Goal: Task Accomplishment & Management: Complete application form

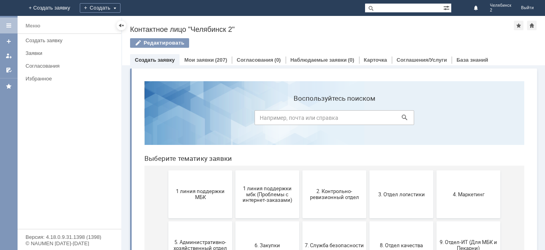
scroll to position [40, 0]
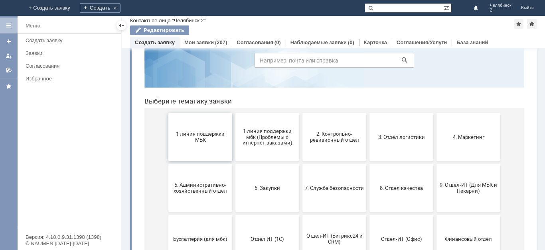
click at [209, 134] on span "1 линия поддержки МБК" at bounding box center [200, 137] width 59 height 12
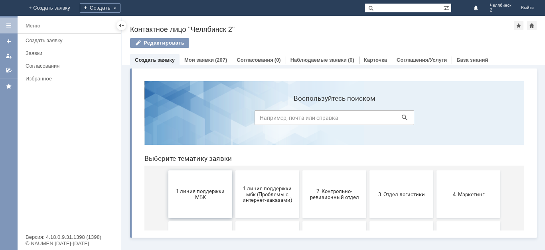
scroll to position [0, 0]
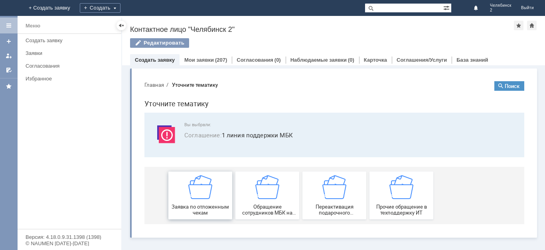
click at [206, 189] on img at bounding box center [200, 187] width 24 height 24
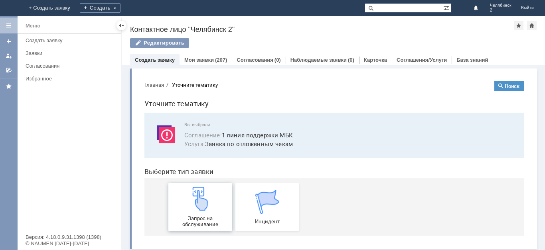
click at [210, 204] on div "Запрос на обслуживание" at bounding box center [200, 207] width 59 height 41
click at [194, 210] on img at bounding box center [200, 199] width 24 height 24
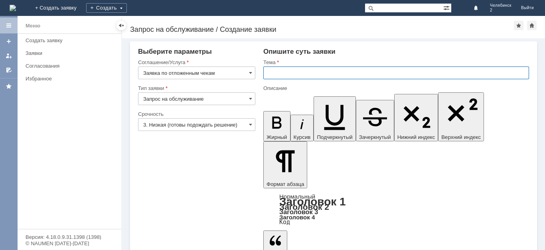
click at [283, 73] on input "text" at bounding box center [396, 73] width 266 height 13
type input "Отложенные чеки"
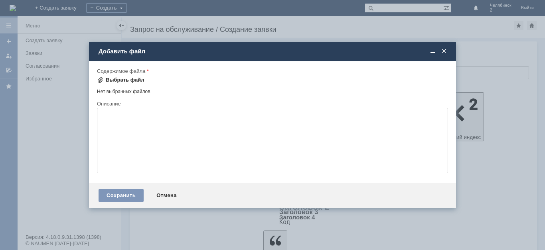
click at [130, 78] on div "Выбрать файл" at bounding box center [125, 80] width 39 height 6
click at [444, 49] on span at bounding box center [444, 51] width 8 height 7
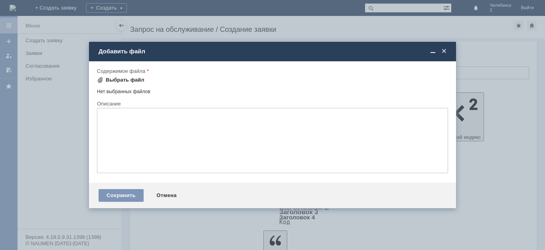
click at [129, 78] on div "Выбрать файл" at bounding box center [125, 80] width 39 height 6
click at [119, 196] on div "Сохранить" at bounding box center [121, 195] width 45 height 13
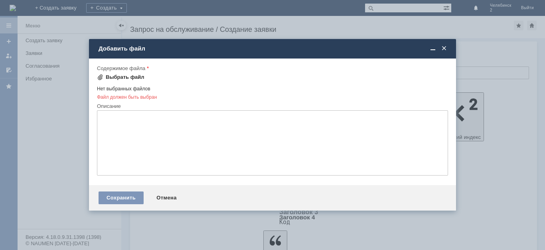
click at [125, 77] on div "Выбрать файл" at bounding box center [125, 77] width 39 height 6
click at [119, 198] on div "Сохранить" at bounding box center [121, 198] width 45 height 13
click at [444, 48] on span at bounding box center [444, 48] width 8 height 7
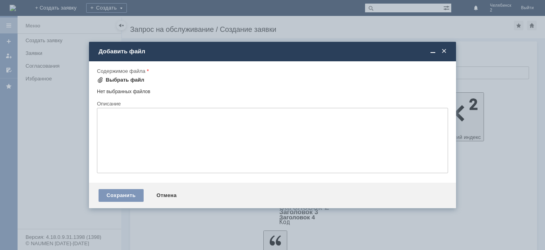
click at [128, 77] on div "Выбрать файл" at bounding box center [125, 80] width 39 height 6
click at [444, 50] on span at bounding box center [444, 51] width 8 height 7
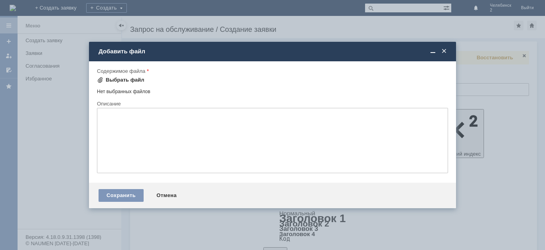
click at [132, 78] on div "Выбрать файл" at bounding box center [125, 80] width 39 height 6
click at [116, 195] on div "Сохранить" at bounding box center [121, 195] width 45 height 13
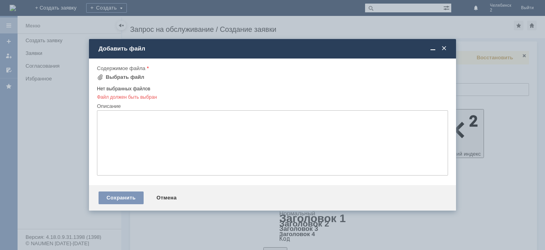
click at [443, 47] on span at bounding box center [444, 48] width 8 height 7
